Goal: Information Seeking & Learning: Learn about a topic

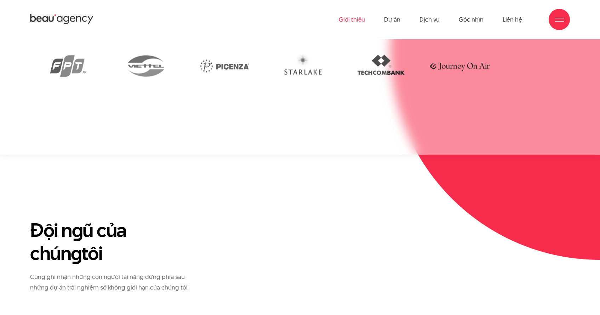
scroll to position [2165, 0]
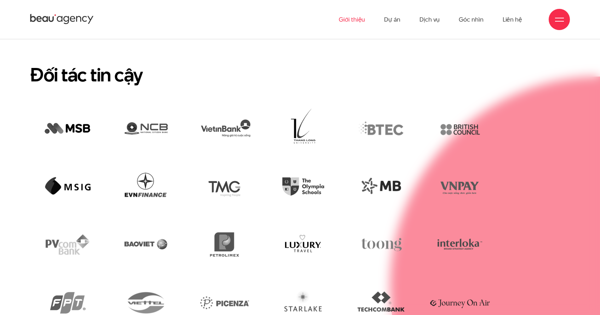
click at [68, 19] on icon at bounding box center [62, 19] width 64 height 12
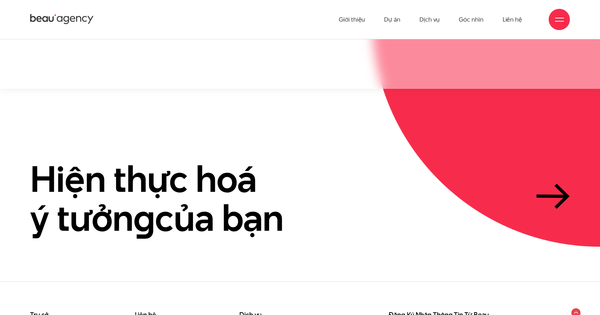
scroll to position [1963, 0]
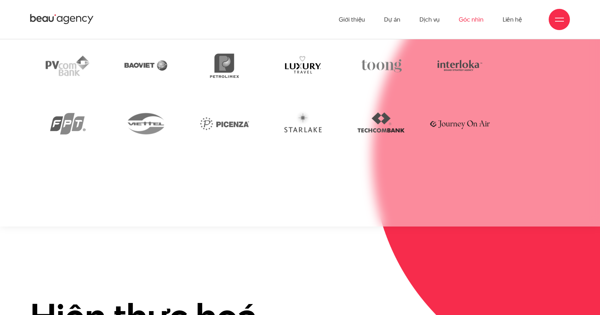
click at [479, 26] on link "Góc nhìn" at bounding box center [471, 19] width 24 height 39
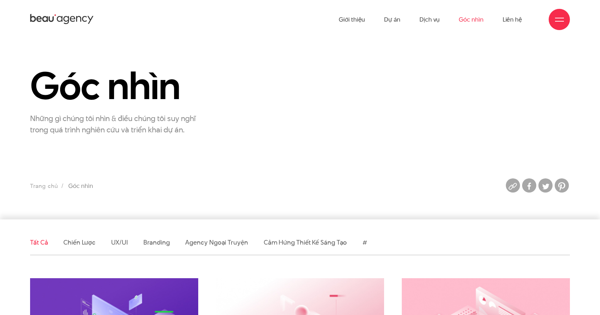
click at [549, 20] on div at bounding box center [559, 19] width 21 height 21
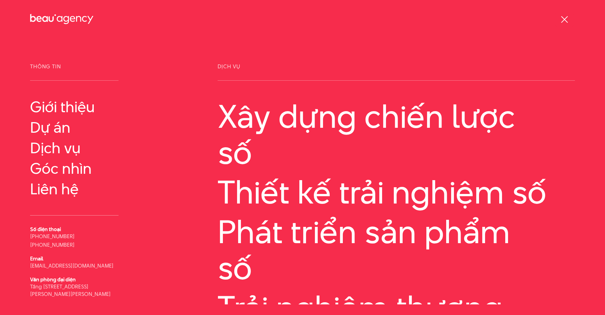
click at [563, 22] on div at bounding box center [564, 19] width 9 height 9
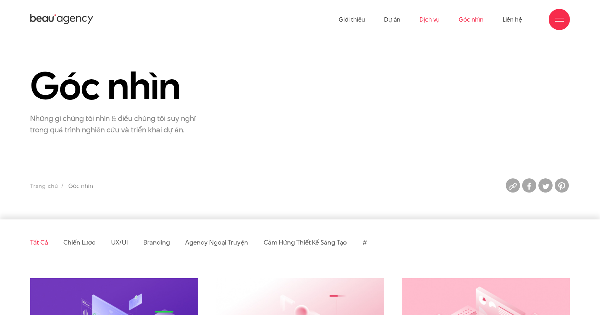
click at [432, 21] on link "Dịch vụ" at bounding box center [430, 19] width 20 height 39
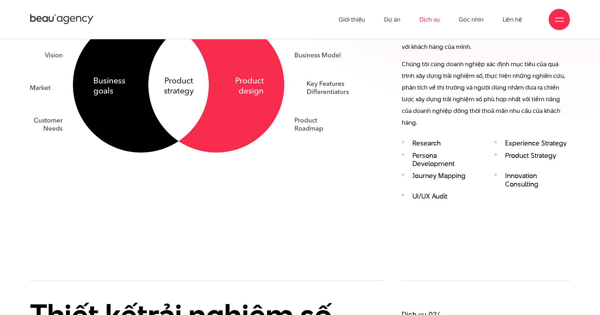
scroll to position [602, 0]
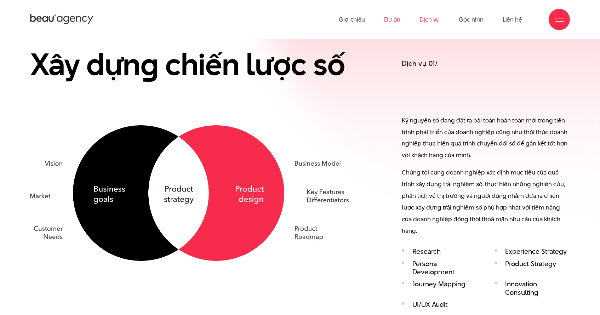
click at [394, 23] on link "Dự án" at bounding box center [392, 19] width 16 height 39
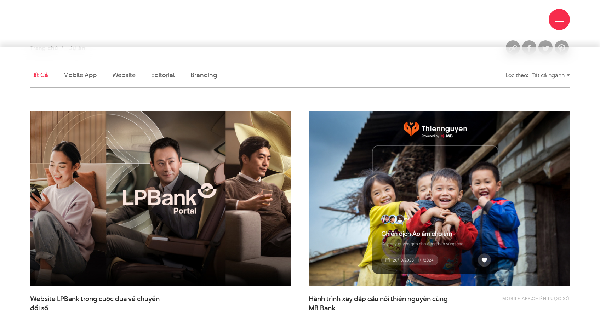
scroll to position [323, 0]
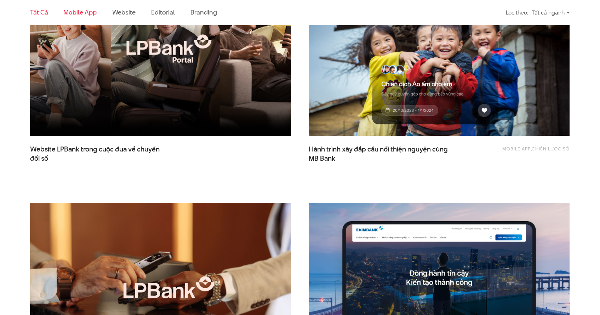
click at [84, 13] on link "Mobile app" at bounding box center [79, 12] width 33 height 9
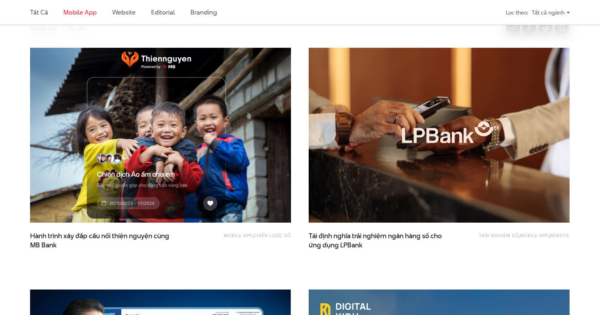
scroll to position [235, 0]
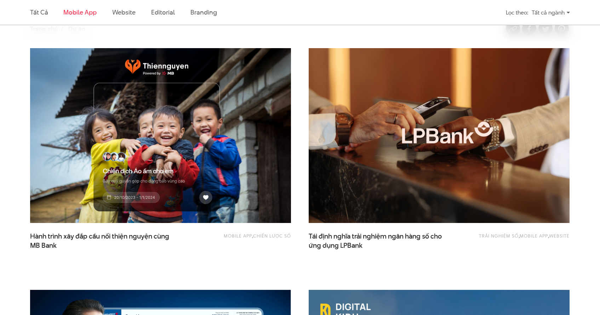
click at [131, 17] on li "Website" at bounding box center [123, 12] width 23 height 25
click at [130, 12] on link "Website" at bounding box center [123, 12] width 23 height 9
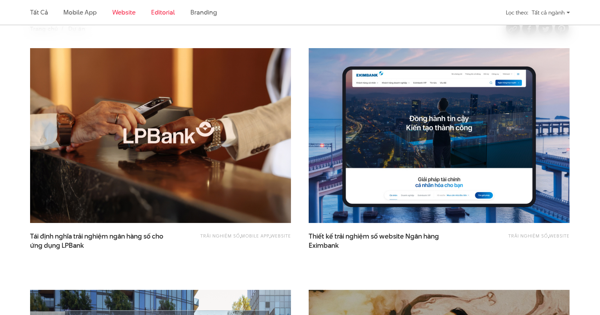
click at [166, 13] on link "Editorial" at bounding box center [163, 12] width 24 height 9
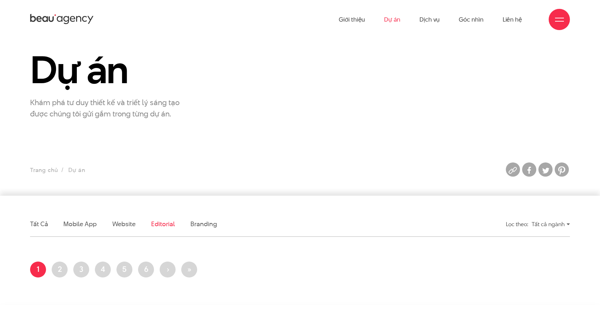
scroll to position [129, 0]
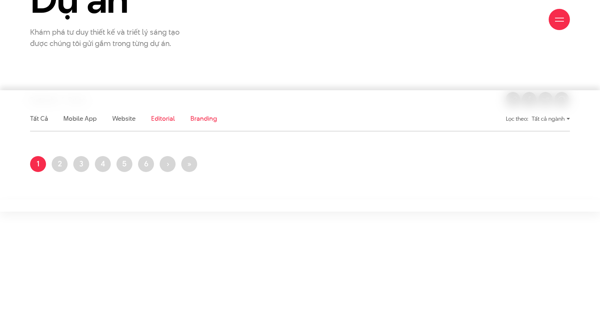
click at [204, 121] on link "Branding" at bounding box center [203, 118] width 26 height 9
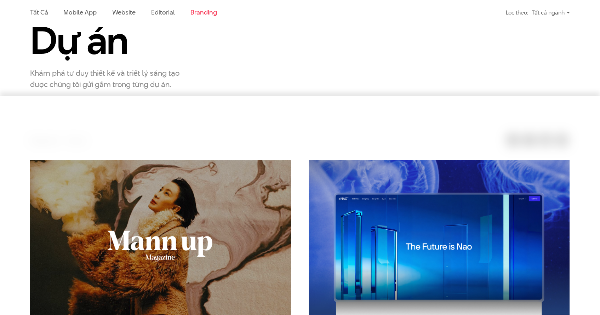
scroll to position [0, 0]
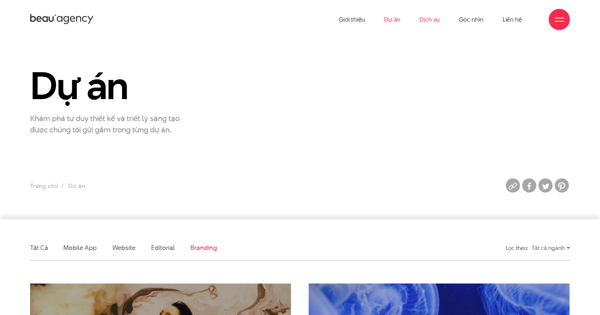
click at [424, 18] on link "Dịch vụ" at bounding box center [430, 19] width 20 height 39
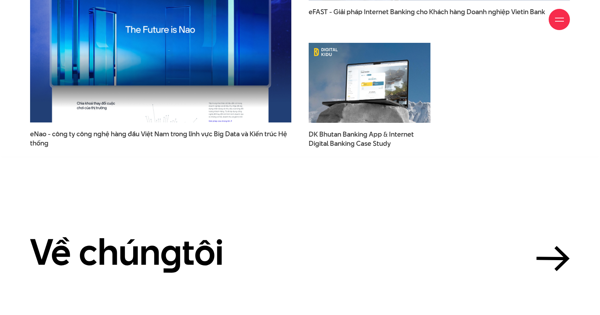
scroll to position [2523, 0]
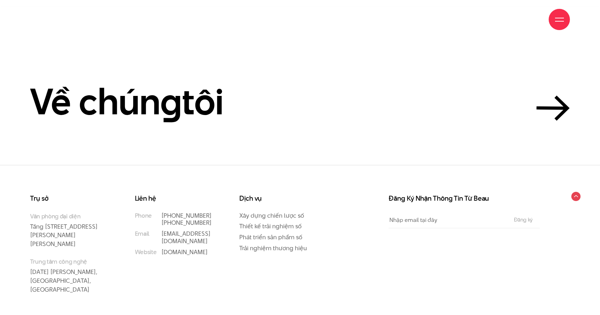
click at [563, 15] on div at bounding box center [559, 19] width 9 height 9
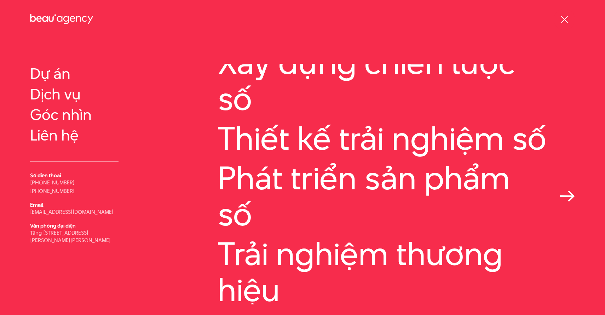
scroll to position [108, 0]
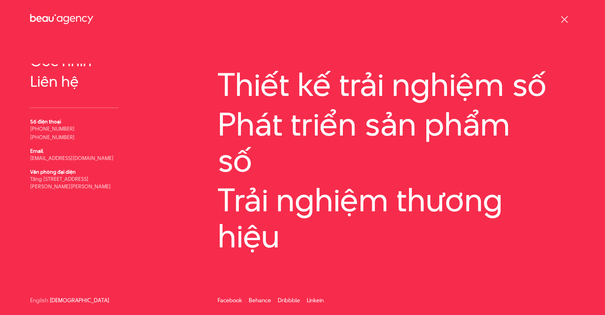
click at [560, 19] on div at bounding box center [564, 19] width 9 height 9
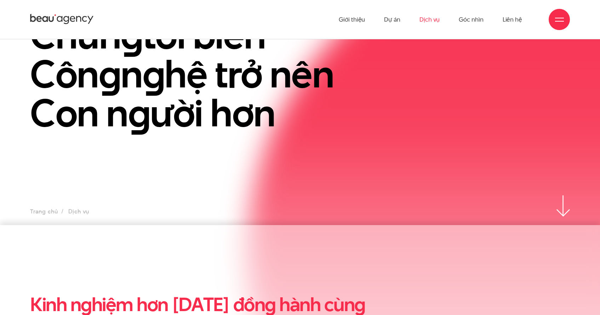
scroll to position [0, 0]
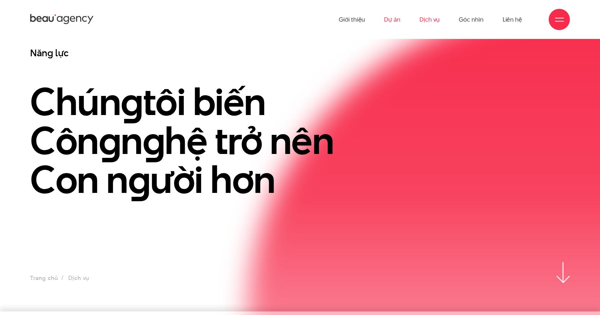
click at [391, 19] on link "Dự án" at bounding box center [392, 19] width 16 height 39
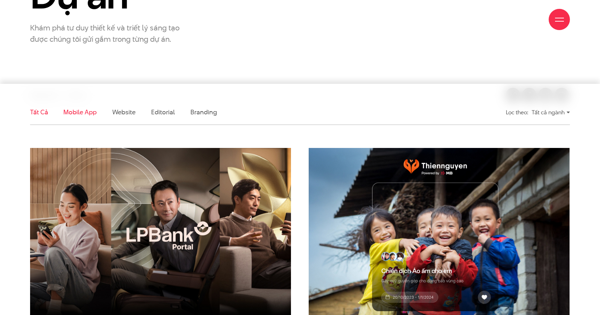
click at [89, 113] on link "Mobile app" at bounding box center [79, 112] width 33 height 9
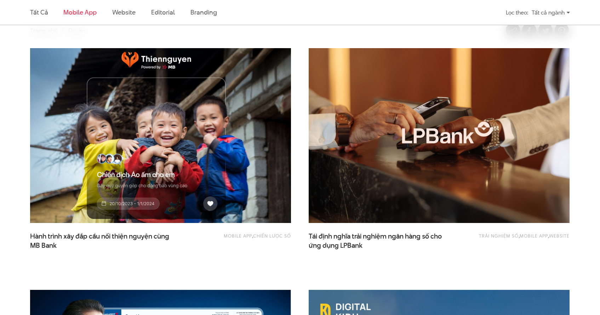
scroll to position [365, 0]
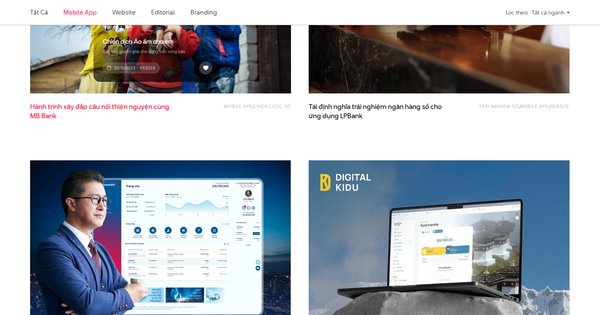
click at [138, 106] on span "Hành trình xây đắp cầu nối thiện nguyện cùng MB Bank" at bounding box center [101, 111] width 142 height 18
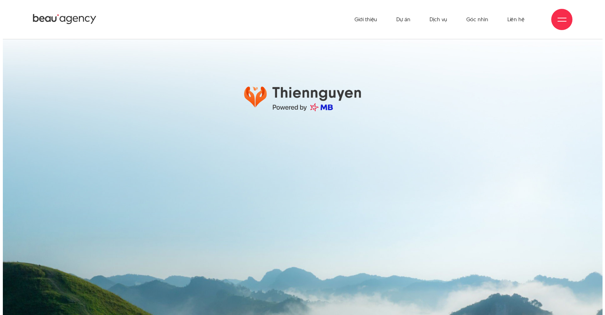
scroll to position [12448, 0]
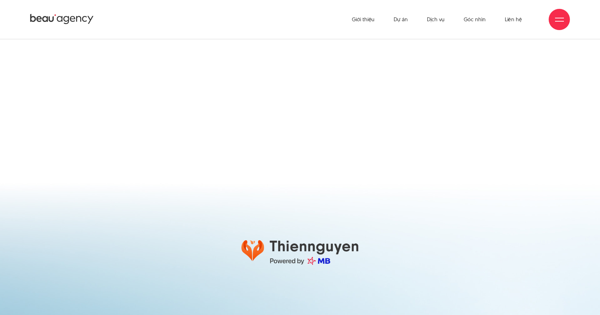
click at [556, 18] on div at bounding box center [559, 19] width 9 height 9
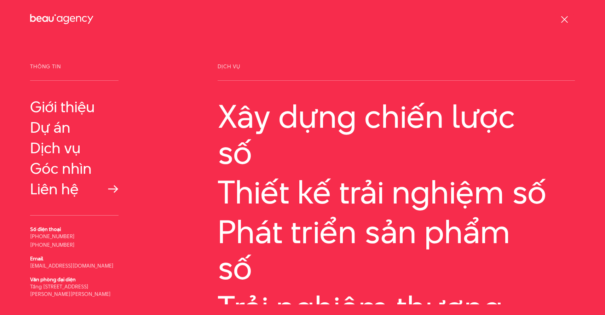
click at [77, 191] on link "Liên hệ" at bounding box center [74, 189] width 89 height 17
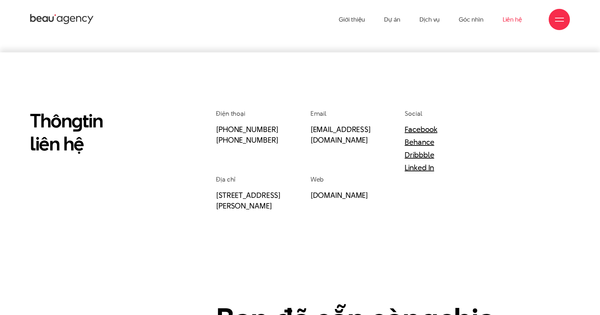
scroll to position [238, 0]
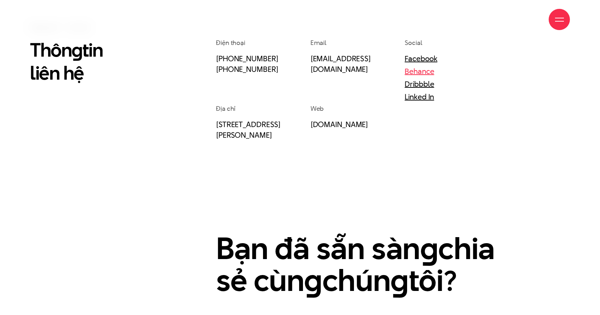
click at [422, 71] on link "Behance" at bounding box center [419, 71] width 29 height 11
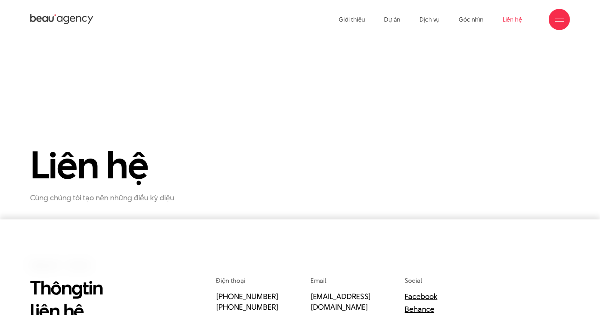
scroll to position [238, 0]
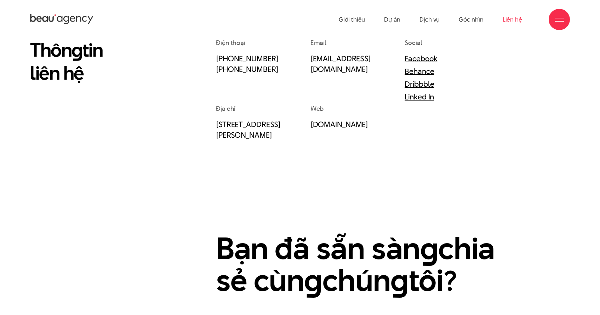
click at [195, 110] on div "Thôn g tin liên hệ Điện thoại [PHONE_NUMBER] [PHONE_NUMBER] Email [EMAIL_ADDRES…" at bounding box center [300, 201] width 558 height 327
